Goal: Check status: Check status

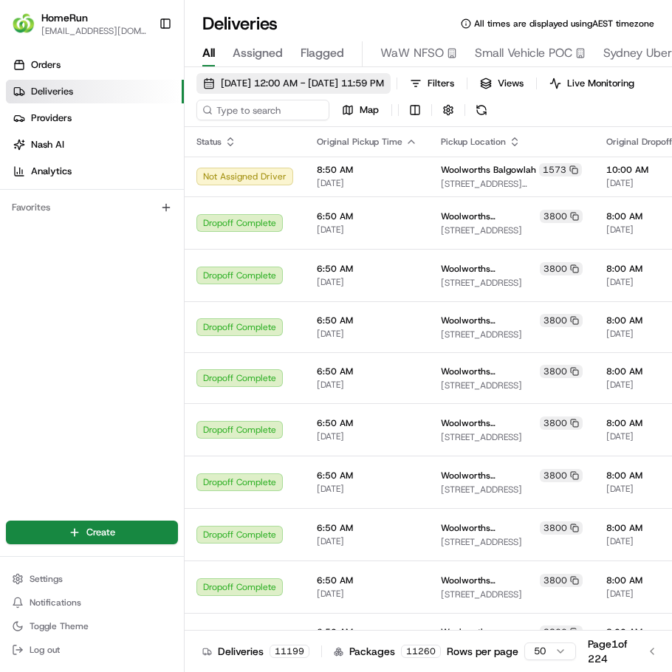
click at [384, 84] on span "[DATE] 12:00 AM - [DATE] 11:59 PM" at bounding box center [302, 83] width 163 height 13
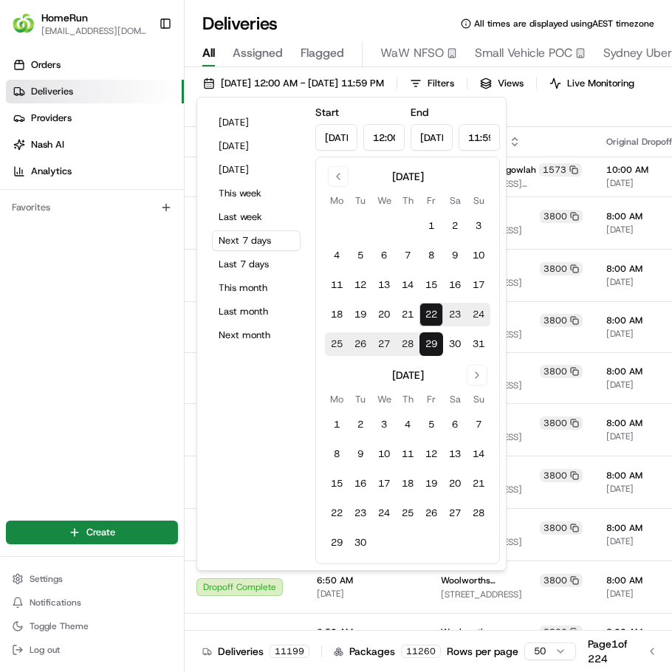
click at [568, 116] on div "[DATE] 12:00 AM - [DATE] 11:59 PM Filters Views Live Monitoring Map" at bounding box center [428, 100] width 487 height 54
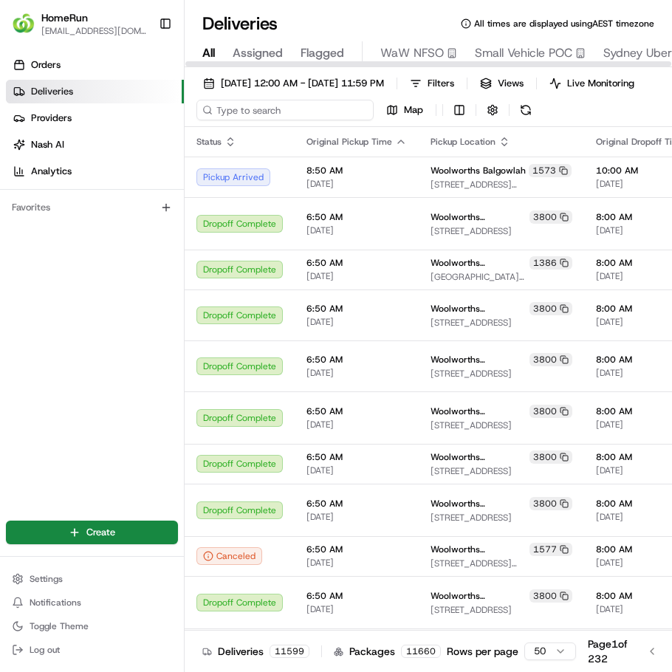
click at [278, 119] on input at bounding box center [284, 110] width 177 height 21
paste input "265749670"
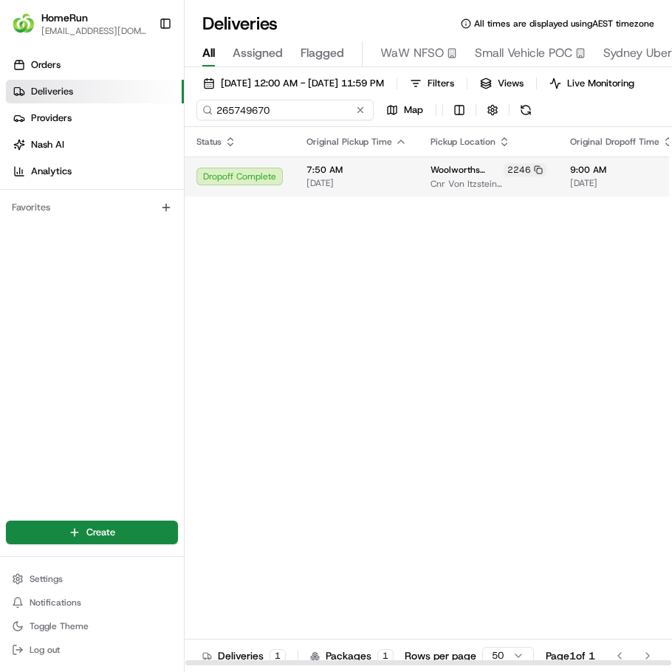
type input "265749670"
click at [402, 189] on div "7:50 AM [DATE]" at bounding box center [356, 176] width 100 height 25
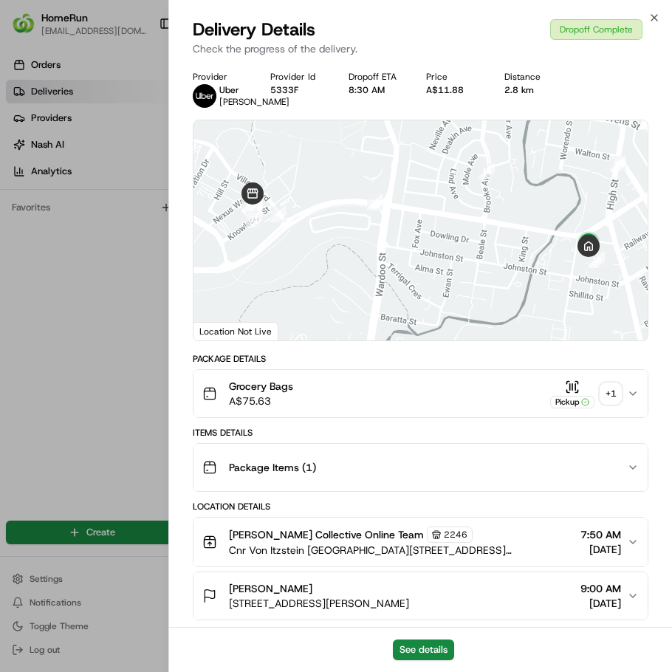
click at [611, 392] on div "+ 1" at bounding box center [610, 393] width 21 height 21
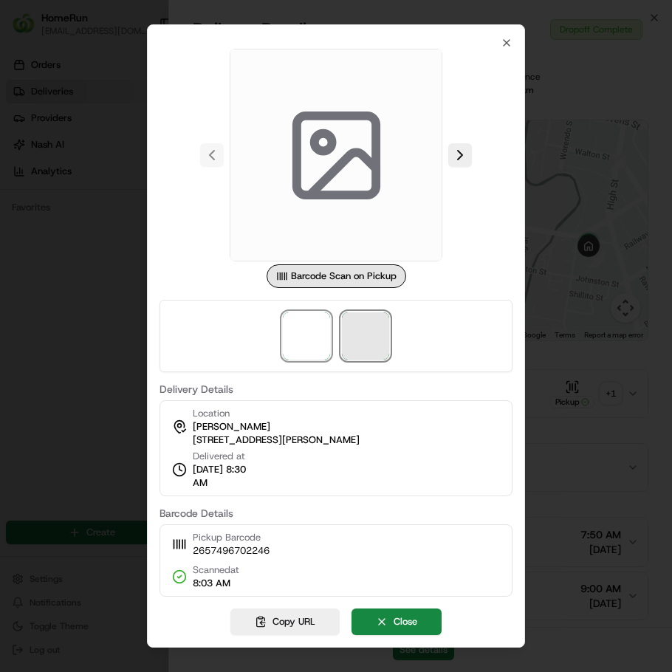
click at [373, 347] on span at bounding box center [365, 335] width 47 height 47
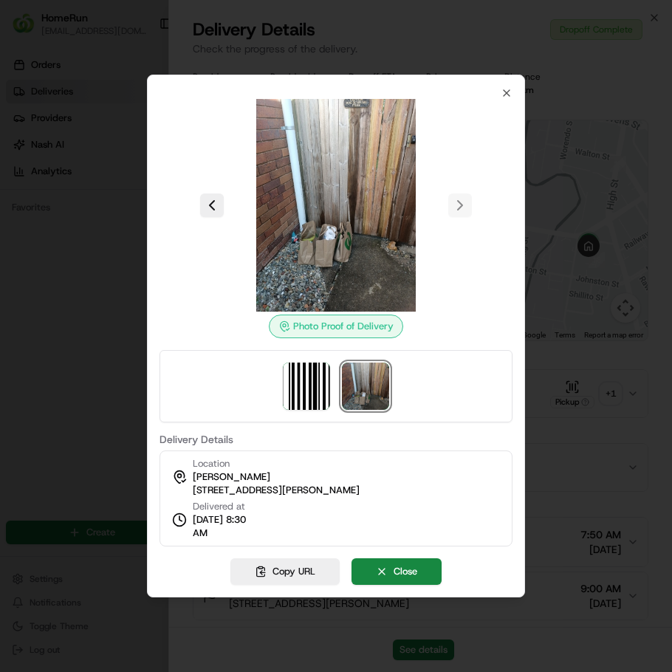
drag, startPoint x: 379, startPoint y: 570, endPoint x: 258, endPoint y: 451, distance: 169.6
click at [378, 570] on button "Close" at bounding box center [396, 571] width 90 height 27
